Goal: Transaction & Acquisition: Register for event/course

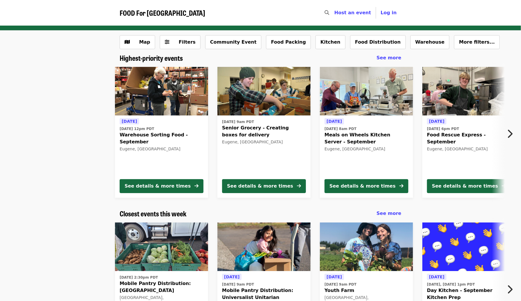
click at [234, 133] on span "Senior Grocery - Creating boxes for delivery" at bounding box center [264, 131] width 84 height 14
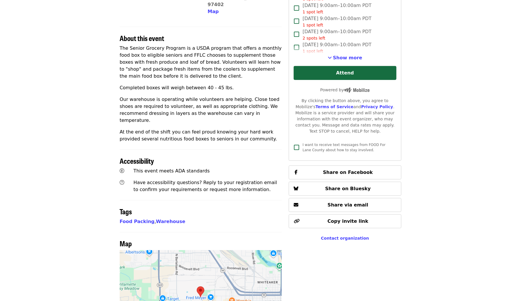
scroll to position [86, 0]
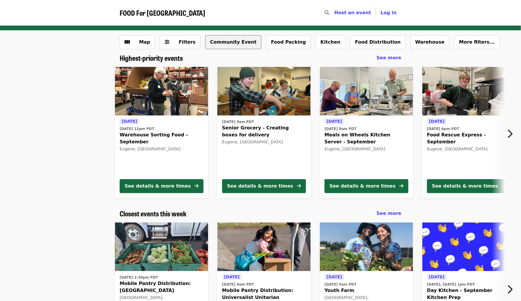
click at [218, 43] on button "Community Event" at bounding box center [233, 42] width 56 height 14
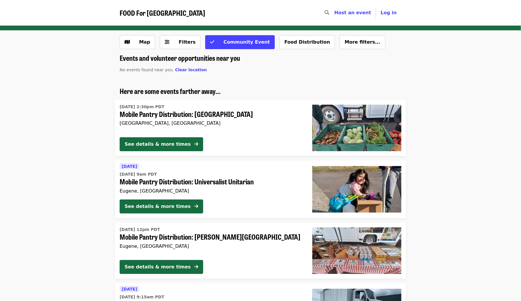
click at [223, 43] on span "Community Event" at bounding box center [246, 42] width 46 height 6
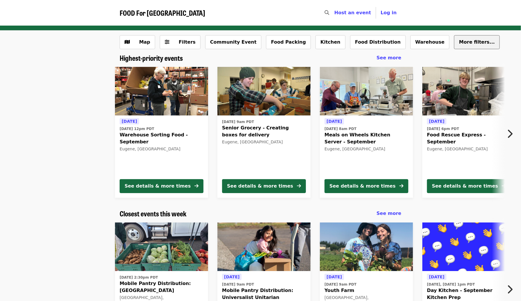
click at [459, 44] on span "More filters..." at bounding box center [477, 42] width 36 height 6
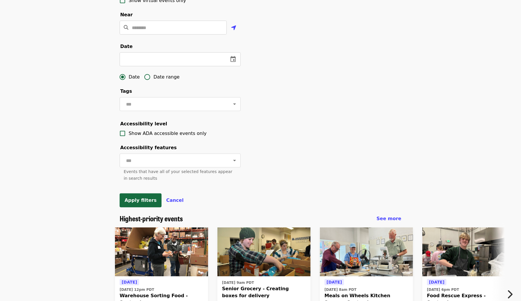
scroll to position [145, 0]
click at [223, 164] on div at bounding box center [230, 160] width 15 height 8
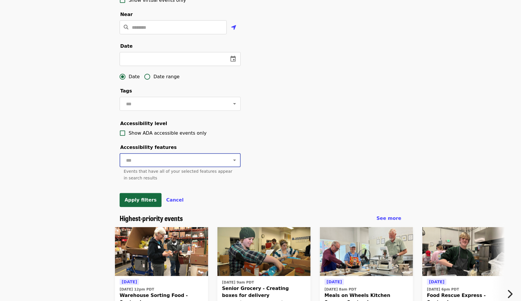
click at [231, 164] on icon "Open" at bounding box center [234, 160] width 7 height 7
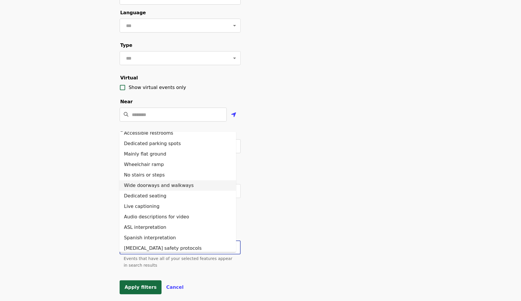
scroll to position [10, 0]
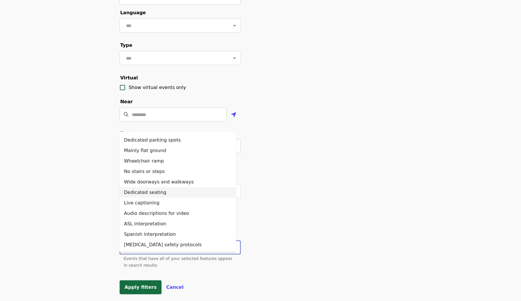
click at [324, 210] on div "Filter events Cancel ​ Language ​ Type ​ Virtual Show virtual events only Near …" at bounding box center [260, 139] width 291 height 324
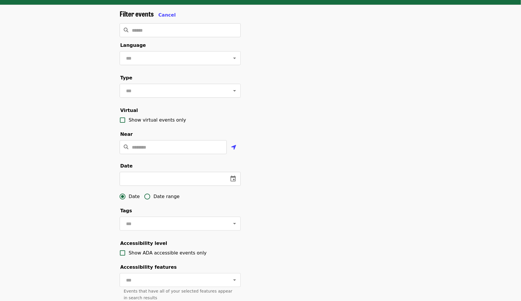
scroll to position [0, 0]
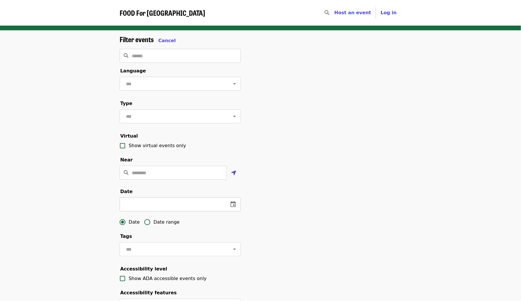
click at [233, 208] on icon "change date" at bounding box center [232, 204] width 7 height 7
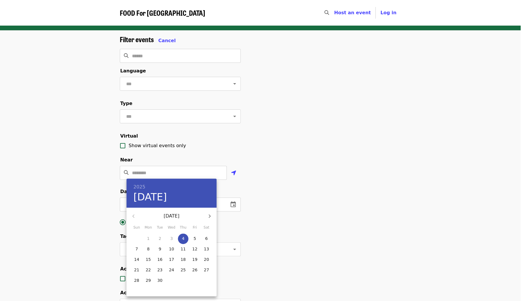
click at [158, 261] on p "16" at bounding box center [159, 260] width 5 height 6
type input "**********"
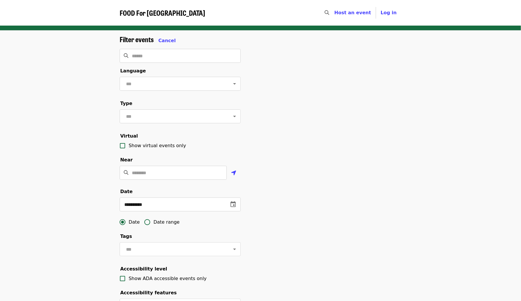
click at [302, 218] on div "**********" at bounding box center [260, 197] width 291 height 324
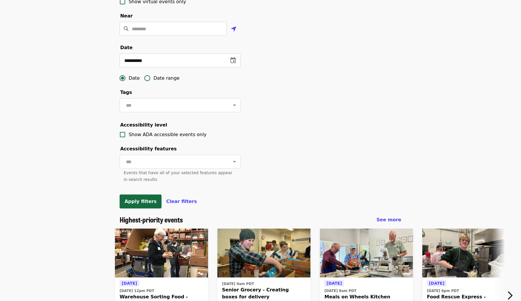
scroll to position [145, 0]
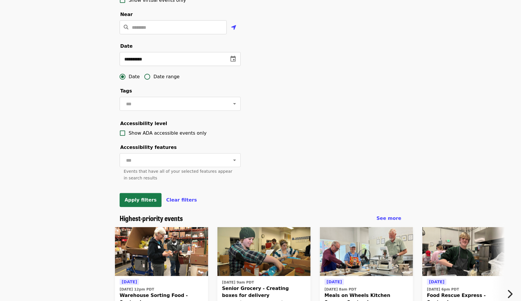
click at [143, 203] on span "Apply filters" at bounding box center [140, 200] width 32 height 6
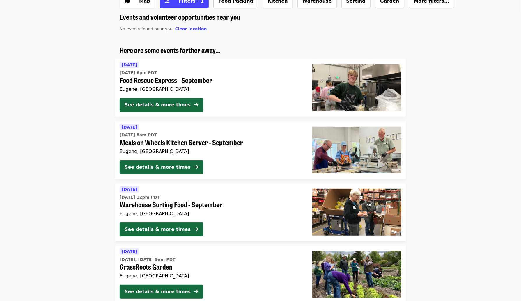
scroll to position [58, 0]
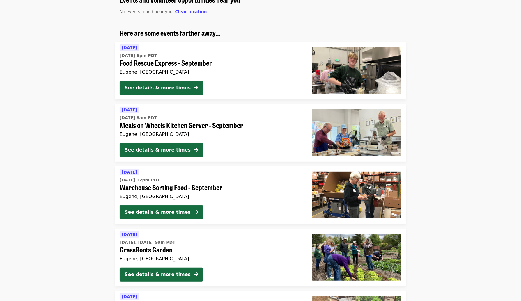
click at [279, 188] on span "Warehouse Sorting Food - September" at bounding box center [211, 187] width 183 height 8
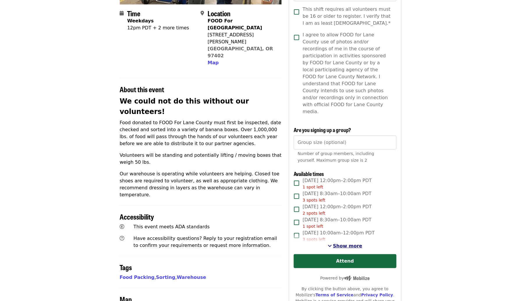
scroll to position [145, 0]
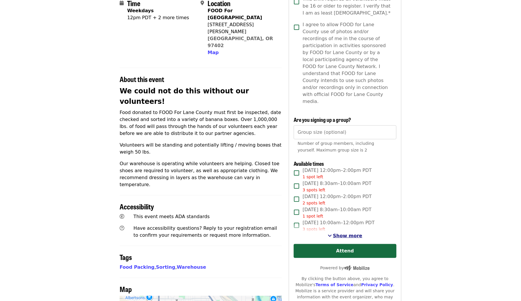
click at [348, 233] on span "Show more" at bounding box center [347, 236] width 29 height 6
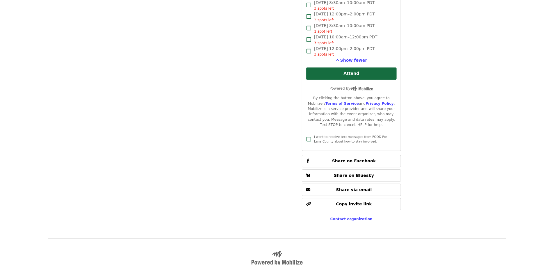
scroll to position [785, 0]
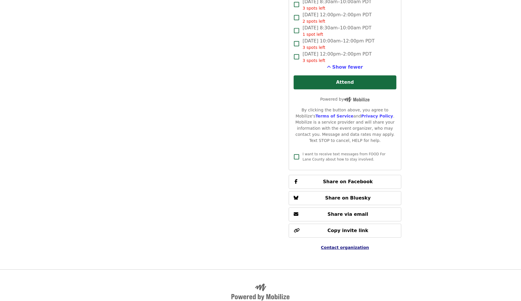
click at [345, 245] on span "Contact organization" at bounding box center [345, 247] width 48 height 5
